Goal: Entertainment & Leisure: Browse casually

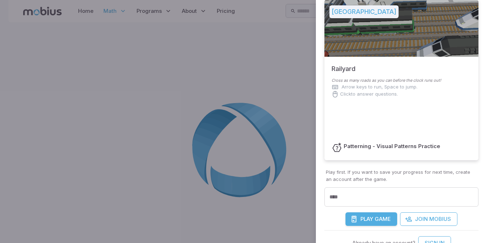
scroll to position [43, 0]
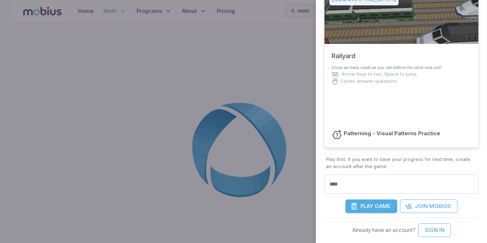
click at [365, 199] on button "Play Game" at bounding box center [372, 206] width 52 height 14
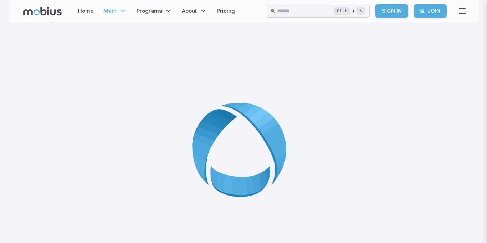
scroll to position [115, 0]
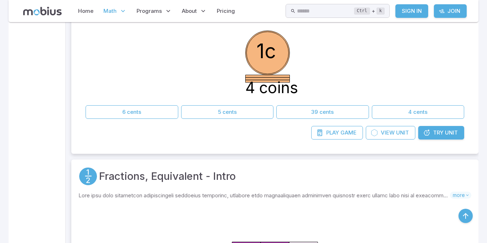
scroll to position [2188, 0]
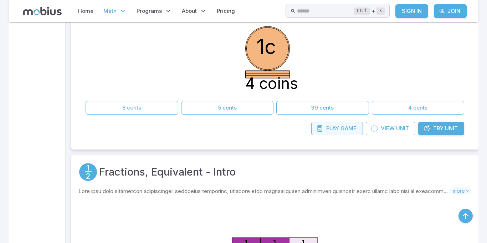
click at [322, 130] on icon at bounding box center [320, 128] width 7 height 7
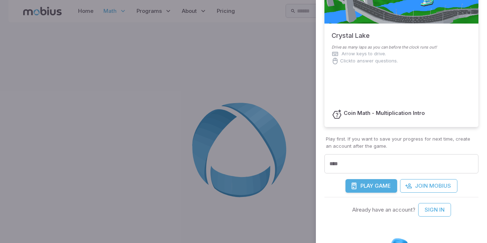
click at [359, 179] on button "Play Game" at bounding box center [372, 186] width 52 height 14
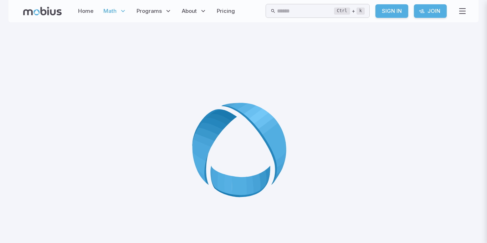
scroll to position [77, 0]
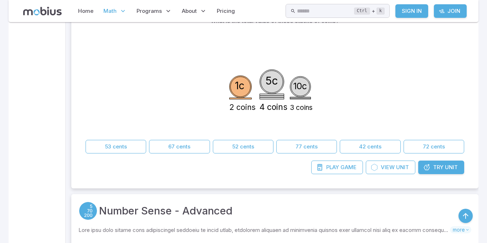
scroll to position [4074, 0]
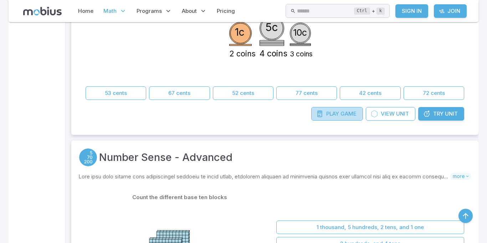
click at [340, 119] on link "Play Game" at bounding box center [338, 114] width 52 height 14
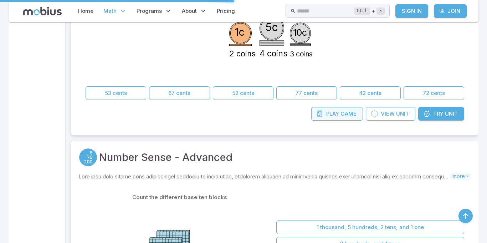
click at [335, 115] on span "Play" at bounding box center [333, 114] width 13 height 8
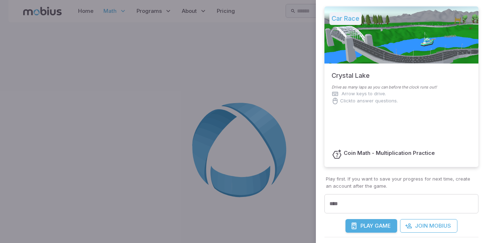
scroll to position [96, 0]
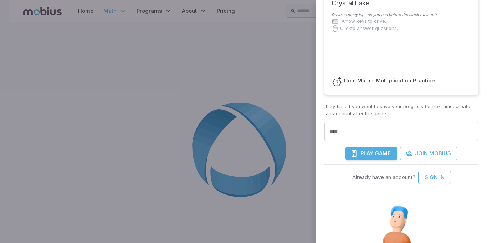
click at [379, 156] on span "Game" at bounding box center [383, 154] width 16 height 8
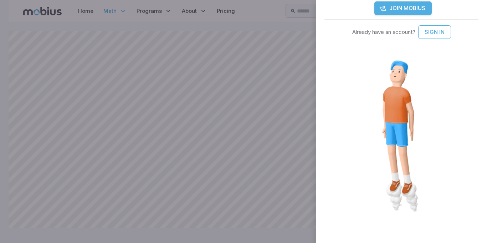
scroll to position [0, 0]
